Goal: Information Seeking & Learning: Learn about a topic

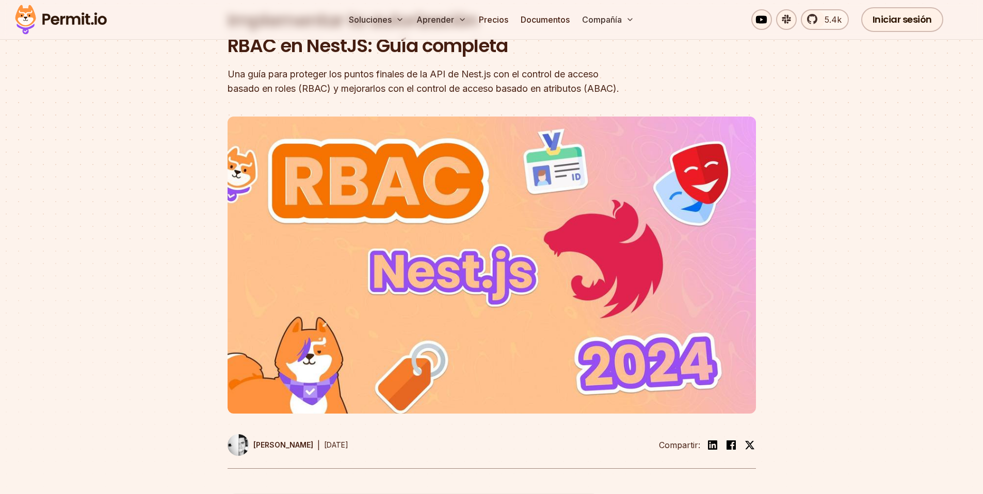
scroll to position [113, 0]
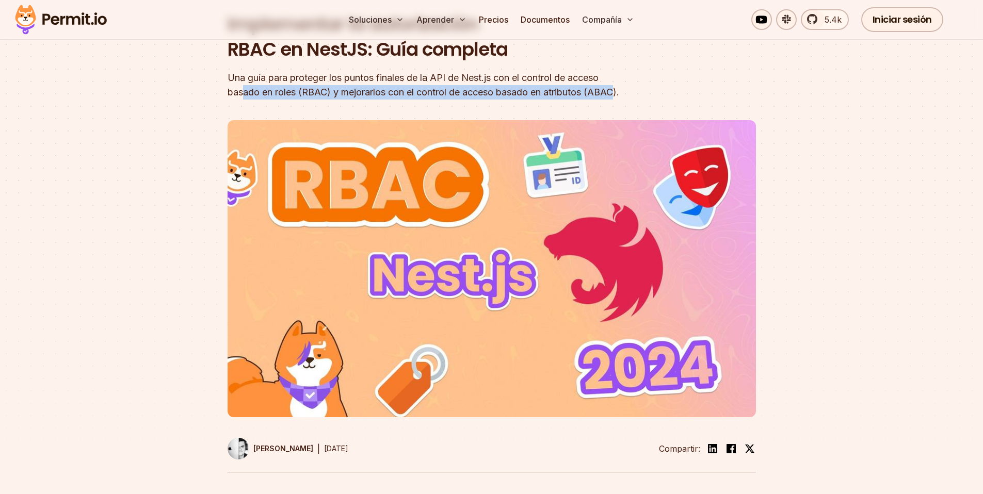
drag, startPoint x: 278, startPoint y: 94, endPoint x: 297, endPoint y: 110, distance: 24.6
click at [297, 98] on font "Una guía para proteger los puntos finales de la API de Nest.js con el control d…" at bounding box center [424, 84] width 392 height 25
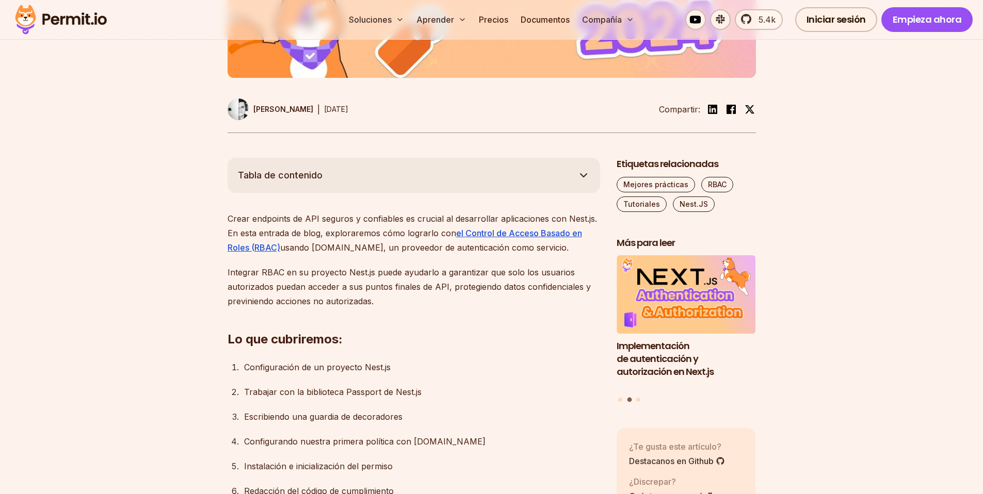
scroll to position [458, 0]
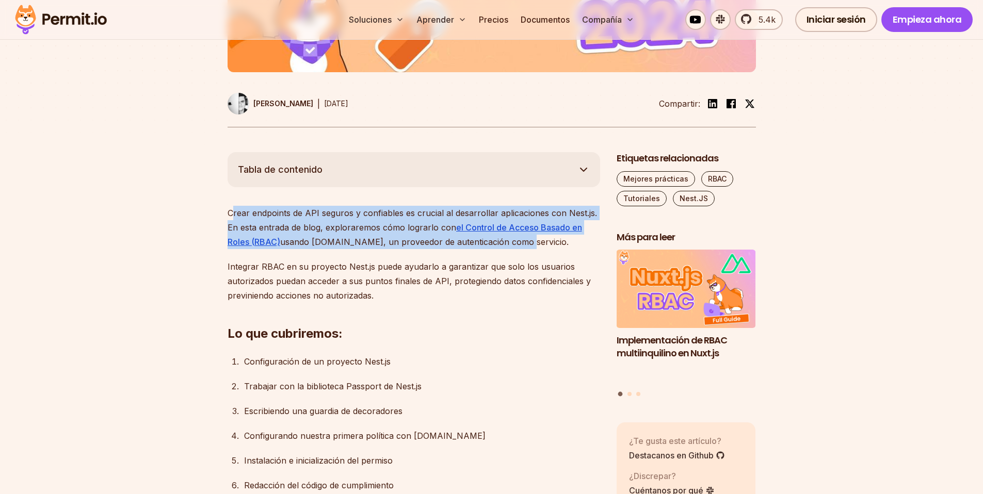
drag, startPoint x: 232, startPoint y: 230, endPoint x: 509, endPoint y: 258, distance: 278.0
click at [509, 249] on p "Crear endpoints de API seguros y confiables es crucial al desarrollar aplicacio…" at bounding box center [414, 227] width 373 height 43
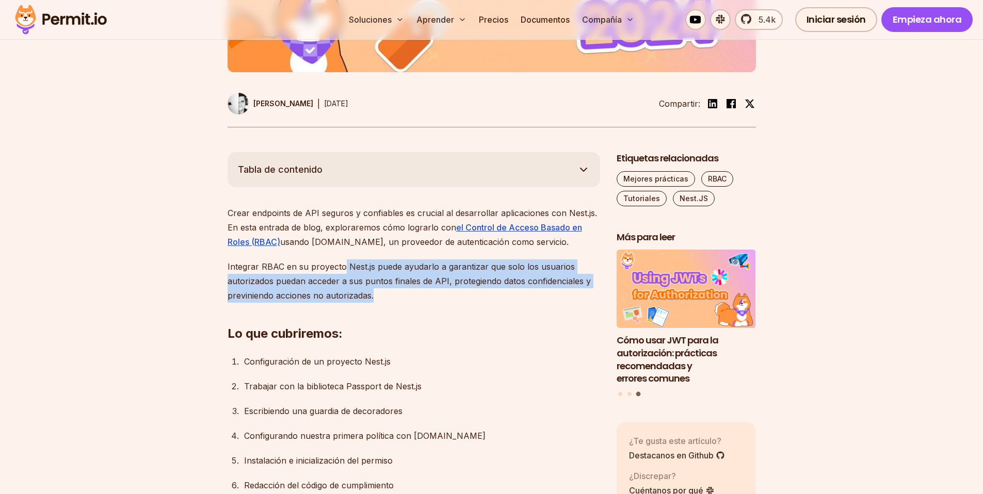
drag, startPoint x: 341, startPoint y: 283, endPoint x: 380, endPoint y: 312, distance: 49.0
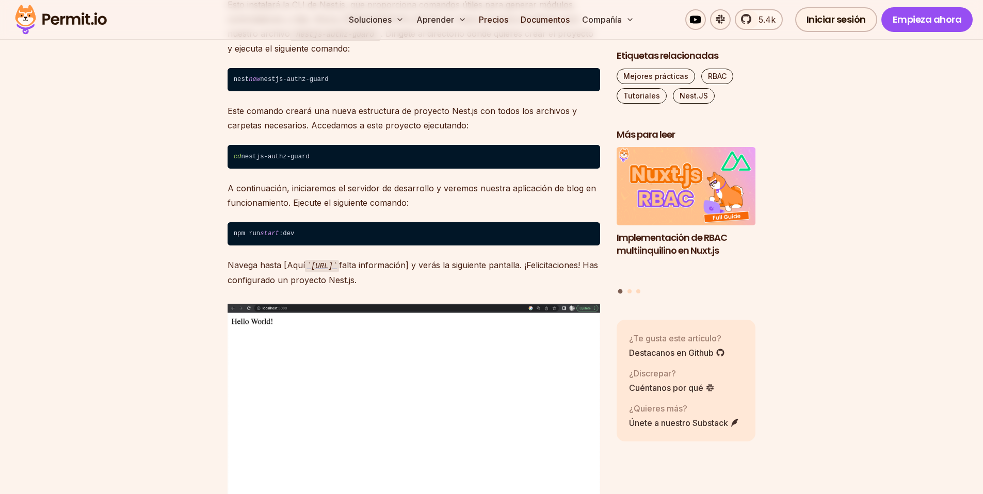
scroll to position [1215, 0]
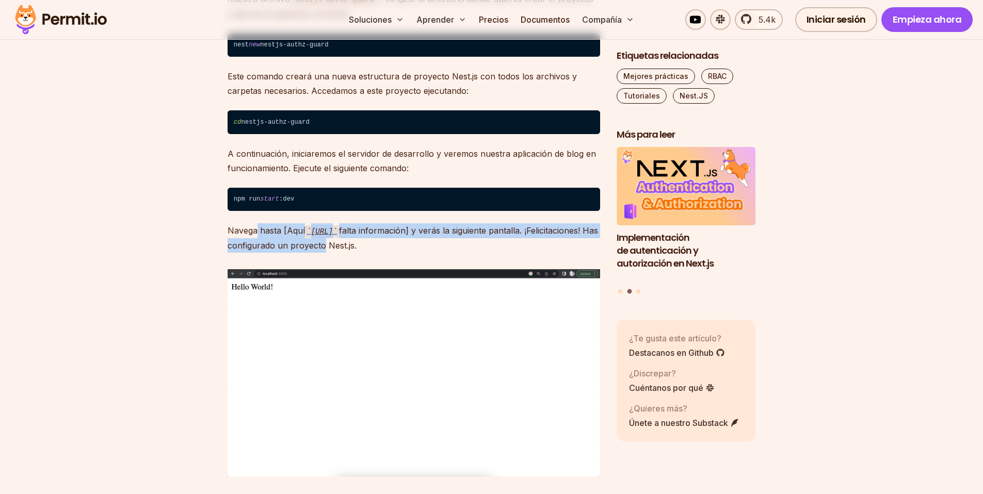
drag, startPoint x: 257, startPoint y: 247, endPoint x: 400, endPoint y: 255, distance: 143.2
click at [399, 253] on p "Navega hasta [Aquí [URL] falta información] y verás la siguiente pantalla. ¡Fel…" at bounding box center [414, 237] width 373 height 29
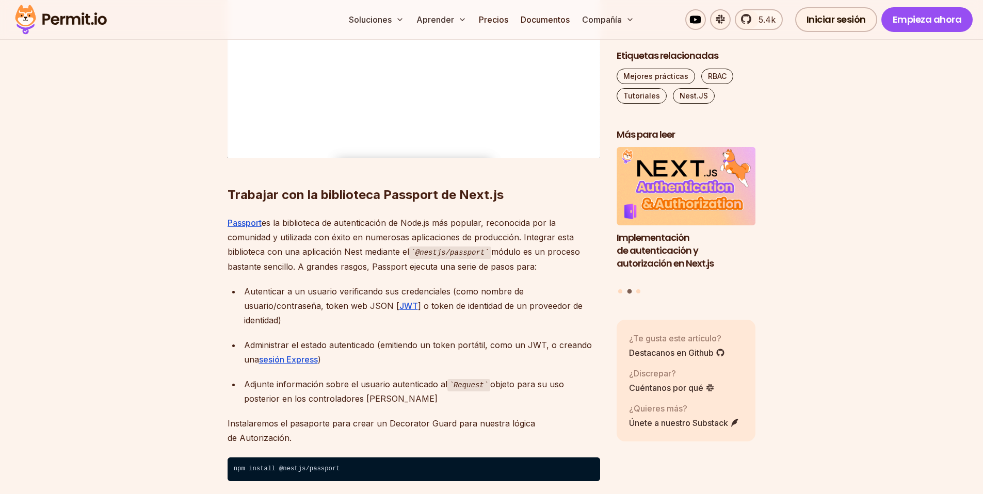
scroll to position [1543, 0]
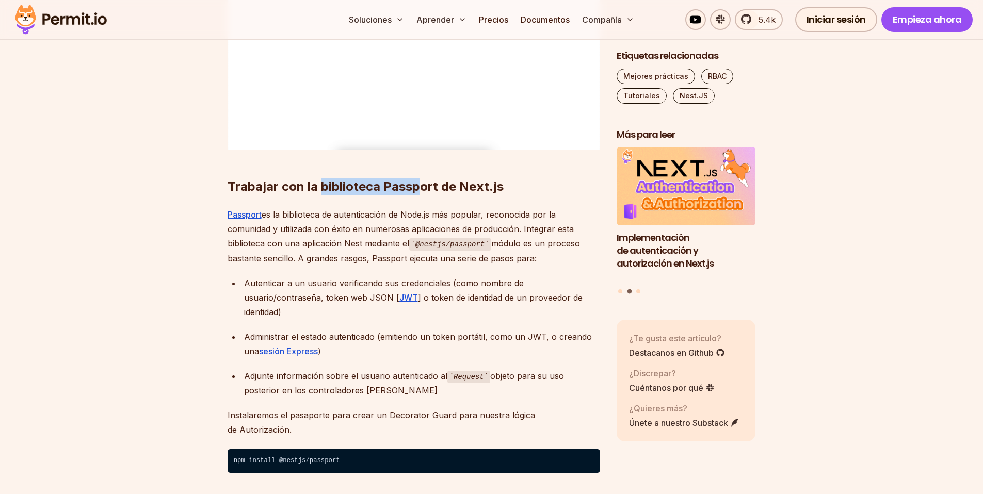
drag, startPoint x: 322, startPoint y: 201, endPoint x: 418, endPoint y: 201, distance: 96.0
click at [418, 194] on font "Trabajar con la biblioteca Passport de Next.js" at bounding box center [366, 186] width 276 height 15
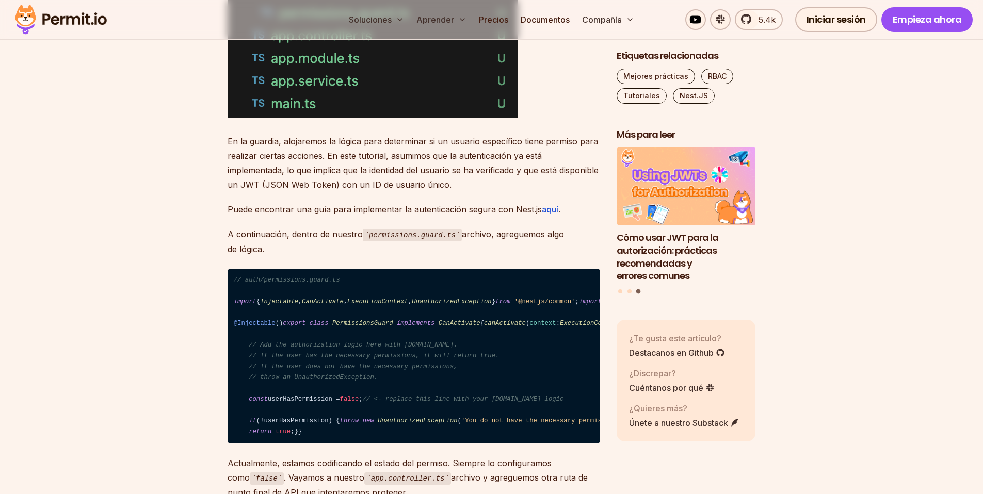
scroll to position [2214, 0]
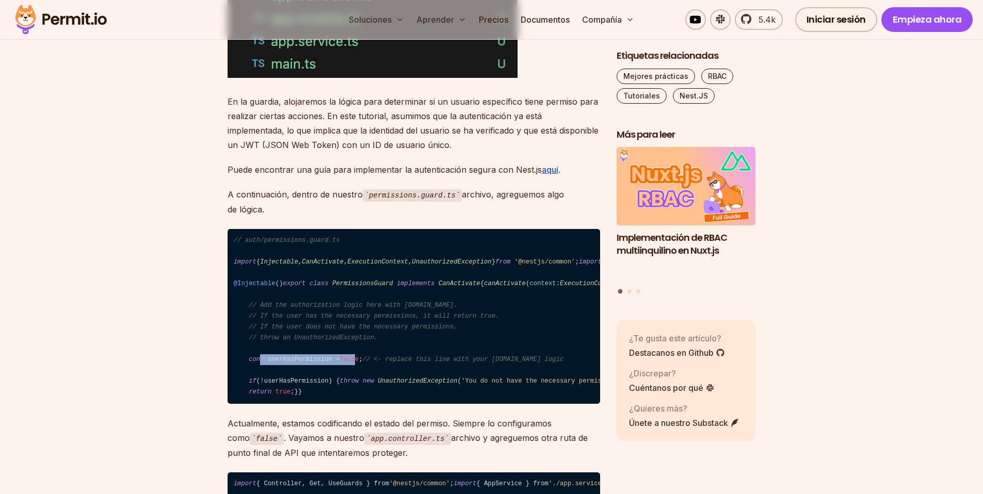
drag, startPoint x: 261, startPoint y: 410, endPoint x: 365, endPoint y: 404, distance: 104.4
click at [365, 404] on code "// auth/permissions.guard.ts import { Injectable , CanActivate , ExecutionConte…" at bounding box center [414, 316] width 373 height 175
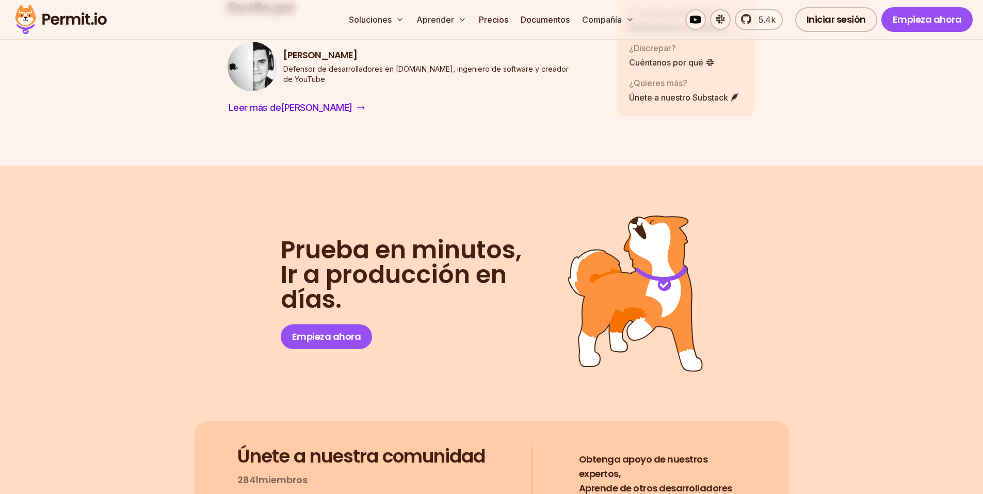
scroll to position [9407, 0]
